Goal: Check status: Check status

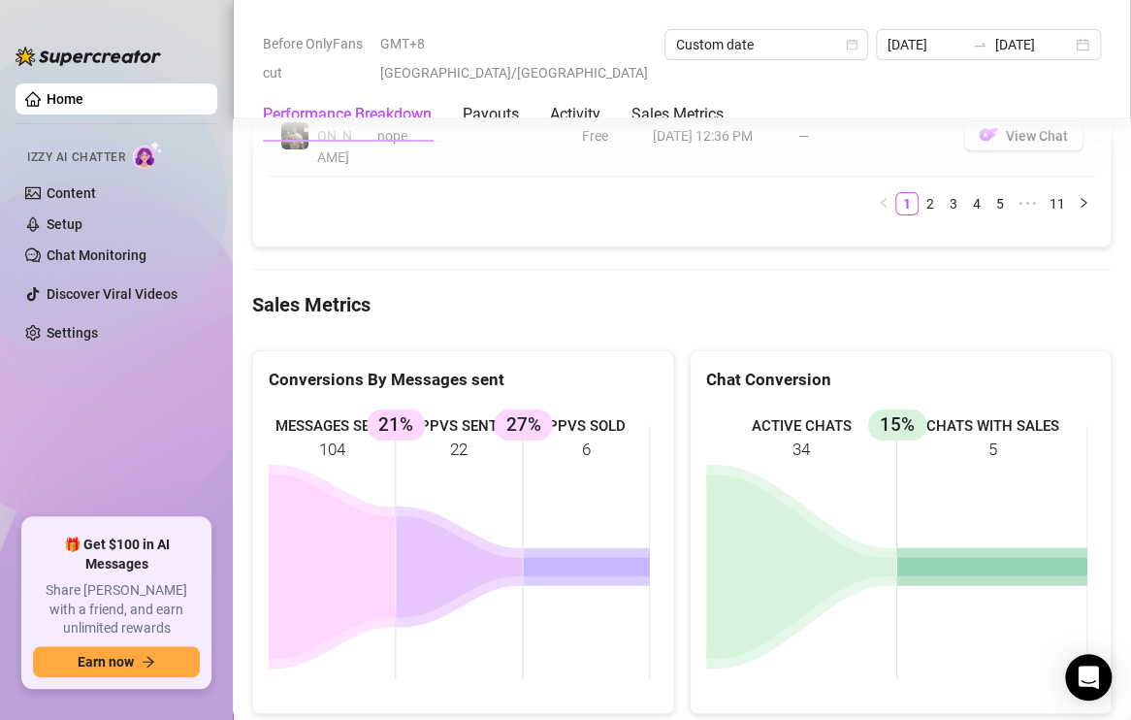
scroll to position [2666, 0]
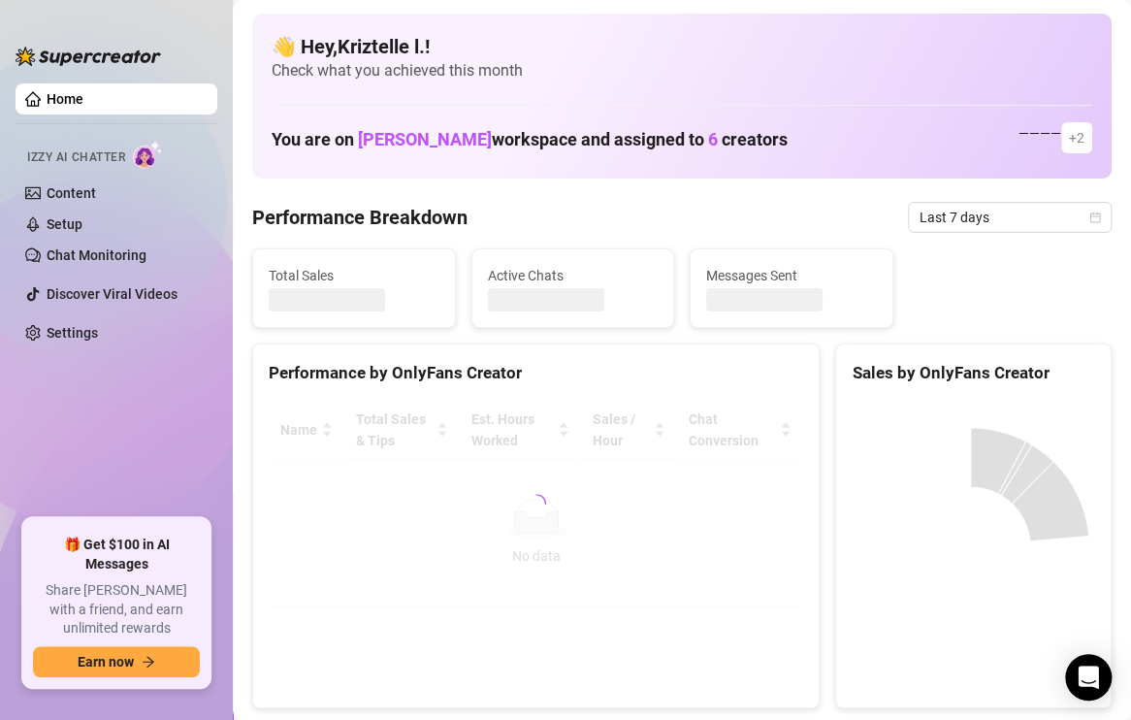
drag, startPoint x: 0, startPoint y: 0, endPoint x: 736, endPoint y: 427, distance: 851.1
click at [731, 441] on div at bounding box center [536, 504] width 535 height 206
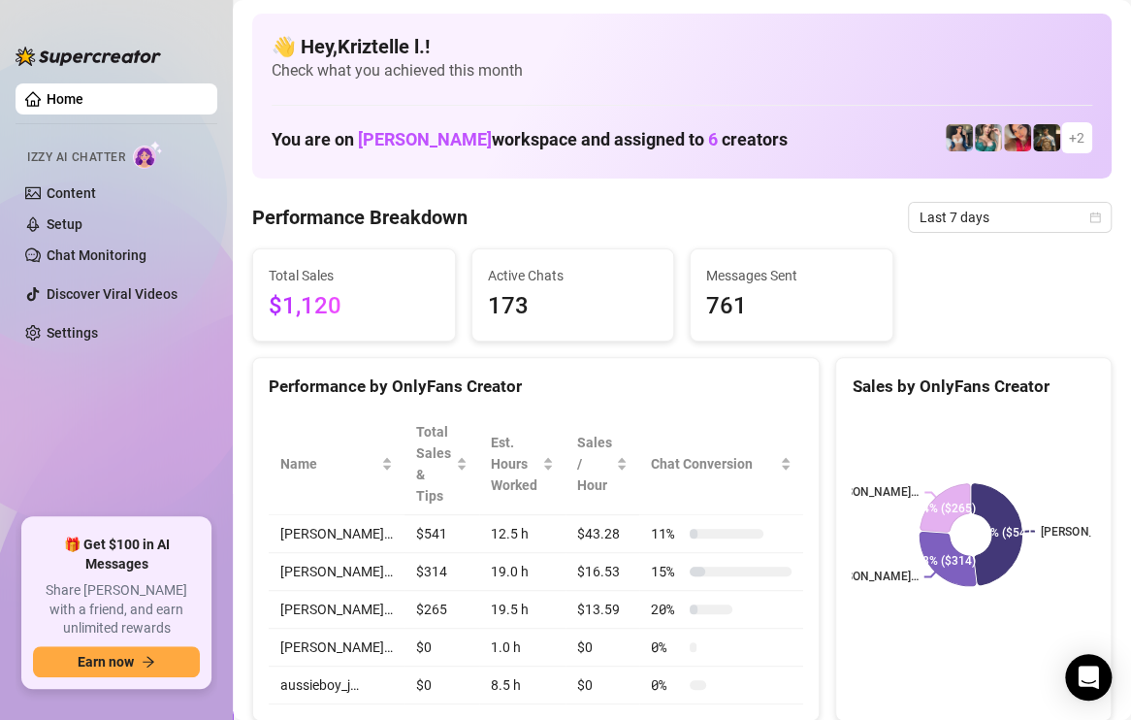
click at [618, 376] on div "Performance by OnlyFans Creator" at bounding box center [536, 386] width 535 height 26
click at [921, 221] on span "Last 7 days" at bounding box center [1010, 217] width 180 height 29
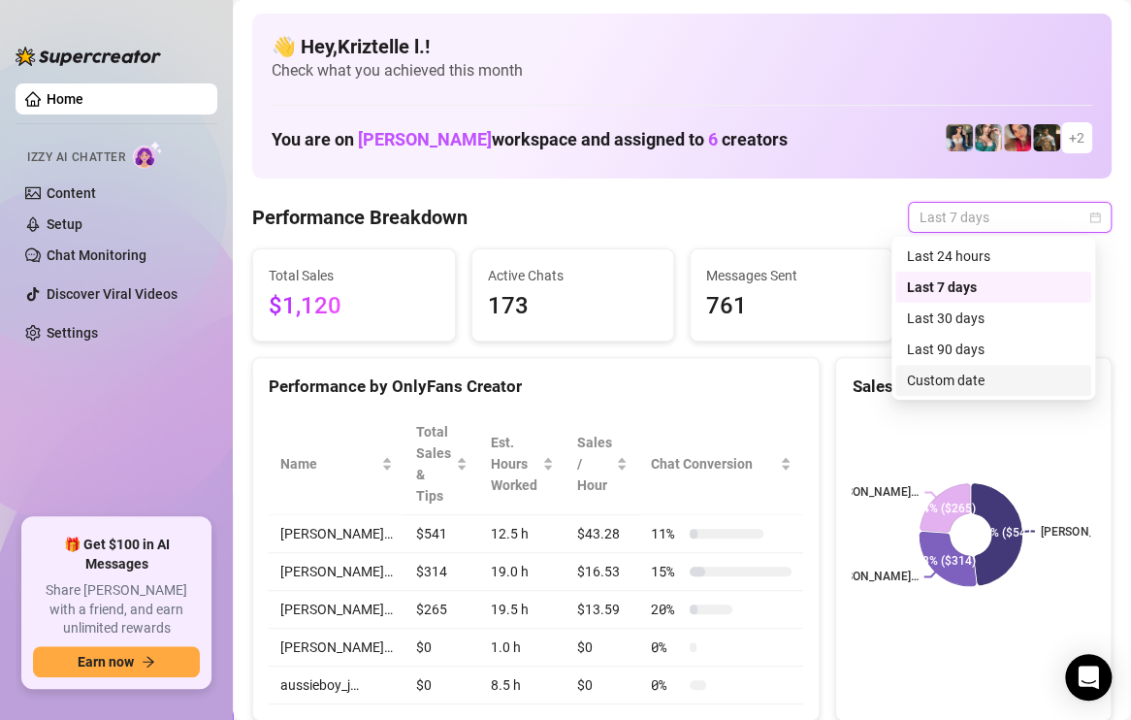
click at [969, 375] on div "Custom date" at bounding box center [993, 380] width 173 height 21
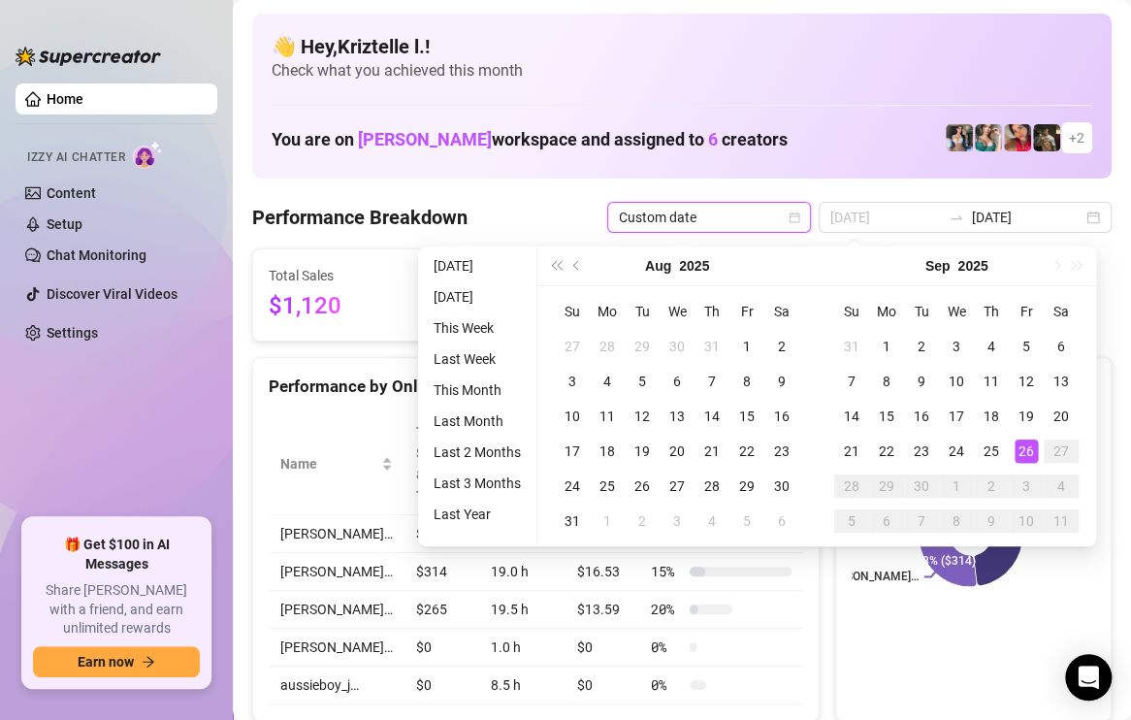
type input "[DATE]"
click at [1023, 453] on div "26" at bounding box center [1026, 450] width 23 height 23
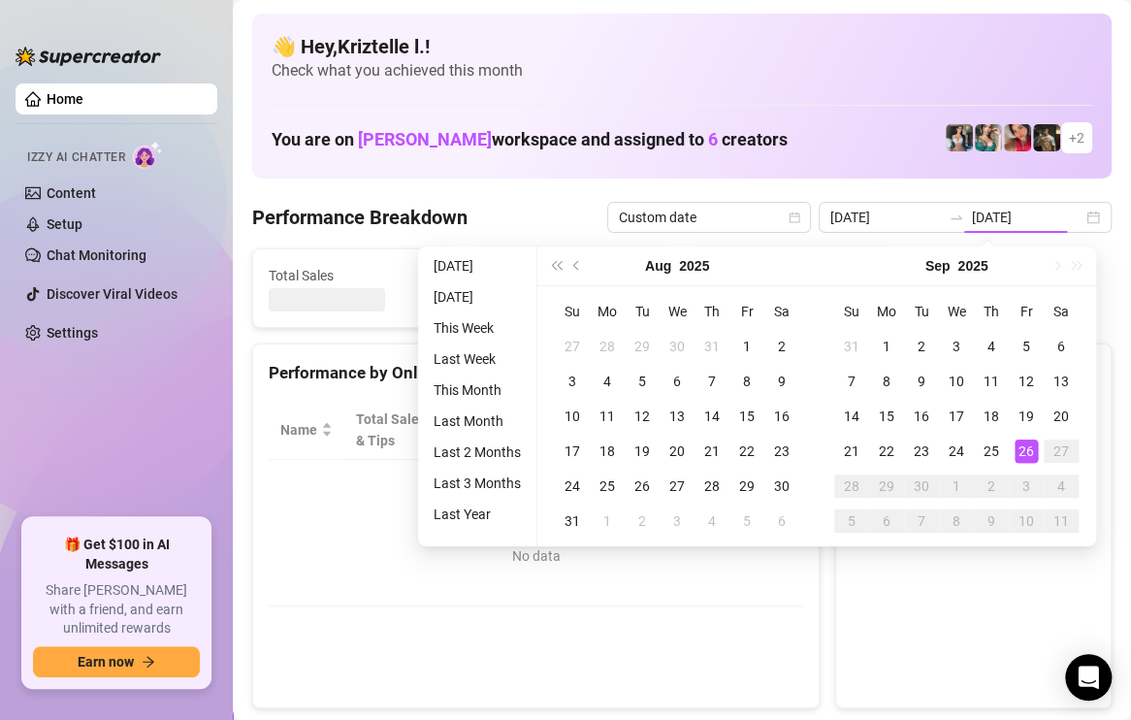
type input "[DATE]"
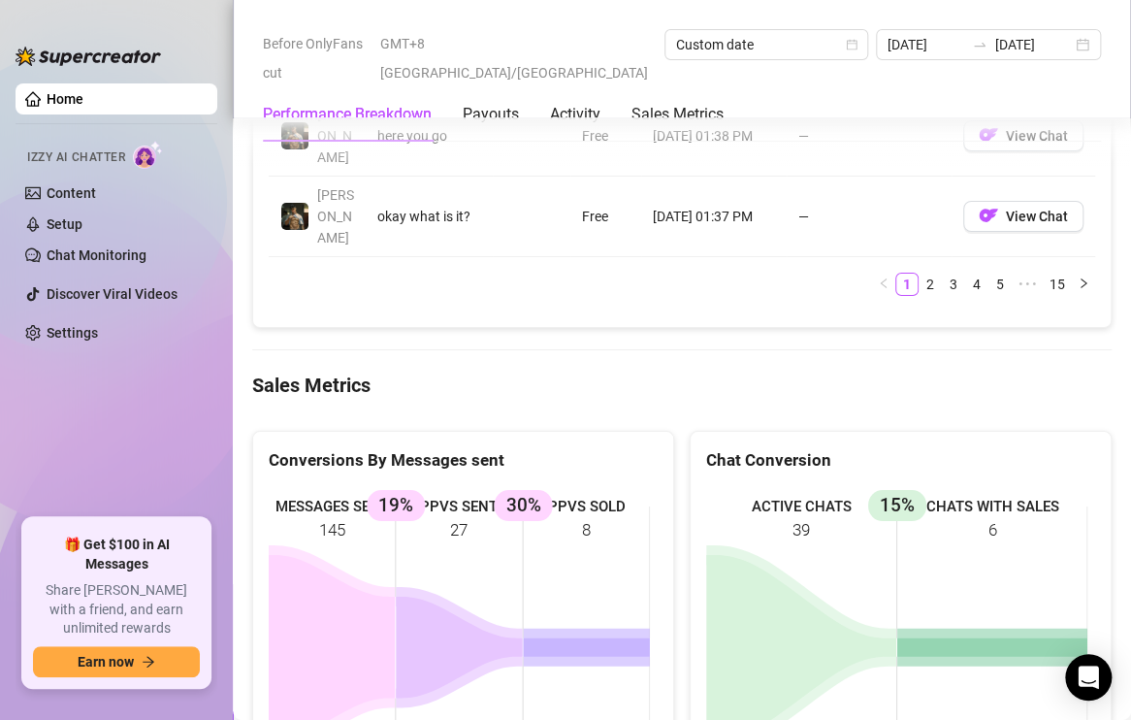
scroll to position [2716, 0]
